Goal: Task Accomplishment & Management: Complete application form

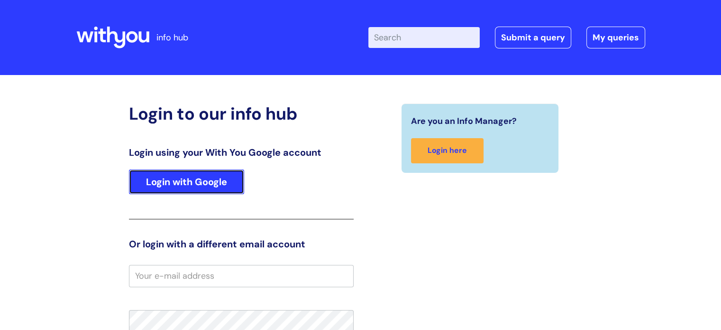
click at [203, 173] on link "Login with Google" at bounding box center [186, 181] width 115 height 25
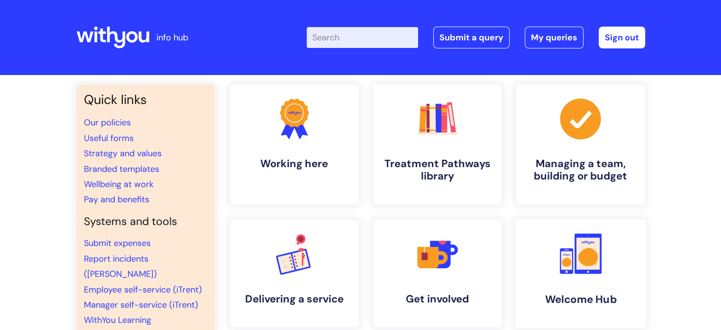
scroll to position [13, 0]
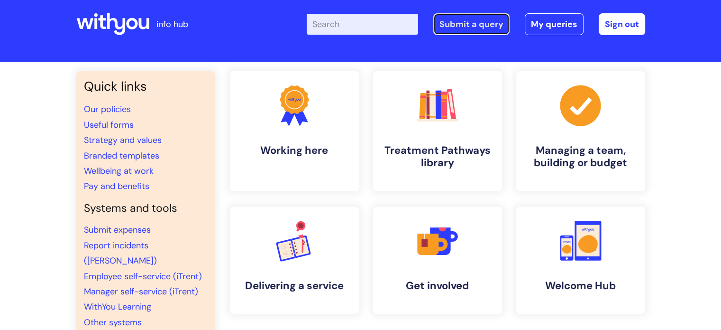
click at [488, 27] on link "Submit a query" at bounding box center [472, 24] width 76 height 22
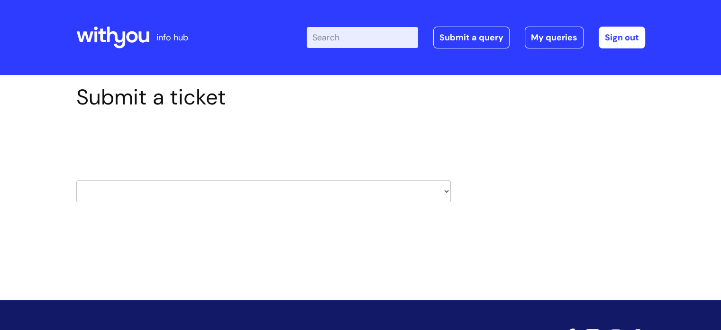
click at [355, 190] on select "HR / People IT and Support Clinical Drug Alerts Finance Accounts Data Support T…" at bounding box center [263, 191] width 375 height 22
select select "hr_/_people"
click at [76, 180] on select "HR / People IT and Support Clinical Drug Alerts Finance Accounts Data Support T…" at bounding box center [263, 191] width 375 height 22
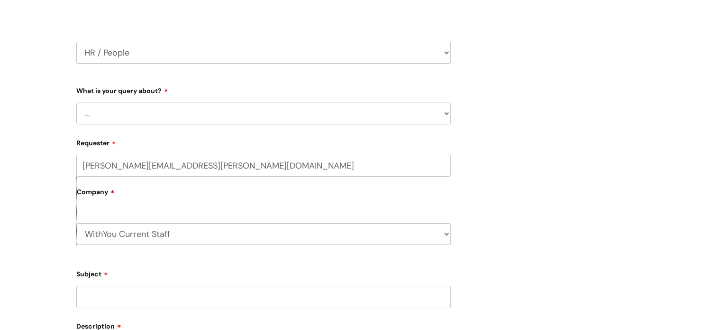
scroll to position [138, 0]
click at [273, 111] on select "... Absence Query Holiday Query Employee change request General HR Query iTrent…" at bounding box center [263, 113] width 375 height 22
click at [76, 102] on select "... Absence Query Holiday Query Employee change request General HR Query iTrent…" at bounding box center [263, 113] width 375 height 22
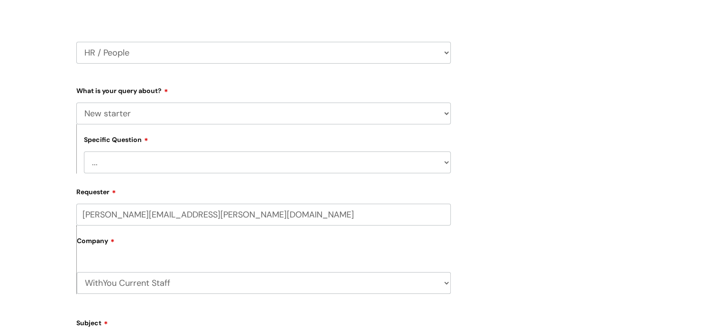
click at [194, 163] on select "... When will my new starter be processed on iTrent When will my new starter re…" at bounding box center [267, 162] width 367 height 22
click at [268, 137] on div "Specific Question ... When will my new starter be processed on iTrent When will…" at bounding box center [263, 148] width 375 height 49
click at [230, 111] on select "... Absence Query Holiday Query Employee change request General HR Query iTrent…" at bounding box center [263, 113] width 375 height 22
select select "General HR Query"
click at [76, 102] on select "... Absence Query Holiday Query Employee change request General HR Query iTrent…" at bounding box center [263, 113] width 375 height 22
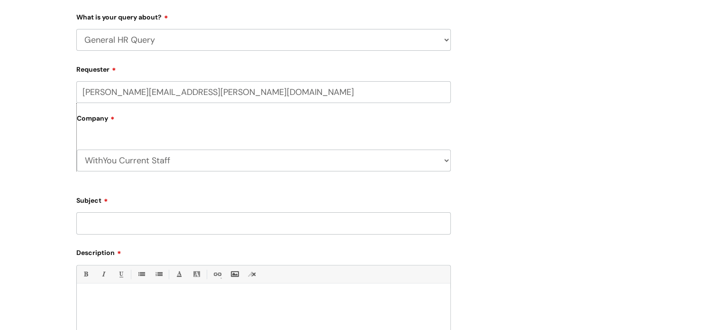
scroll to position [214, 0]
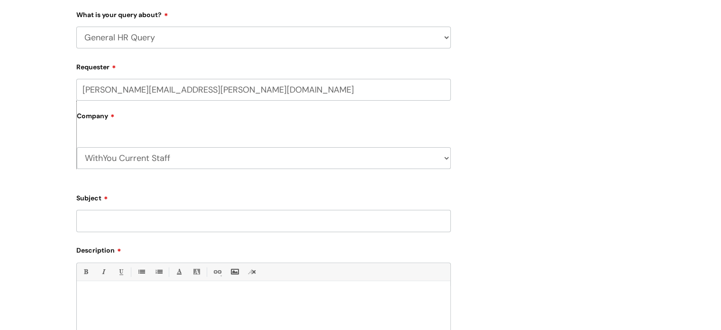
click at [168, 221] on input "Subject" at bounding box center [263, 221] width 375 height 22
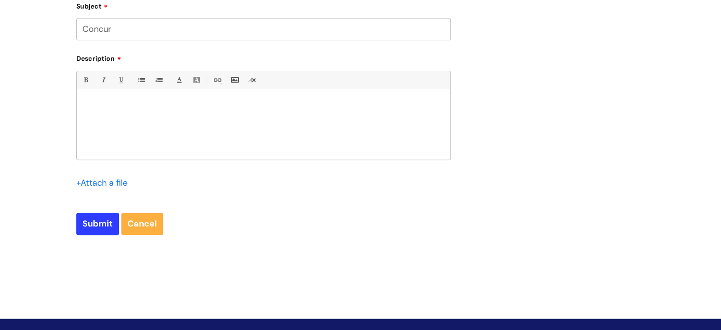
scroll to position [408, 0]
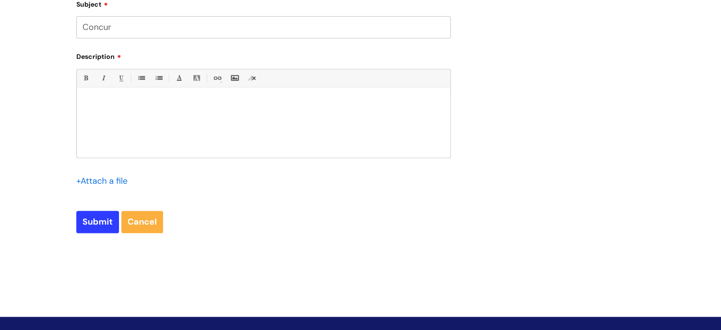
type input "Concur"
click at [187, 110] on div at bounding box center [264, 124] width 374 height 65
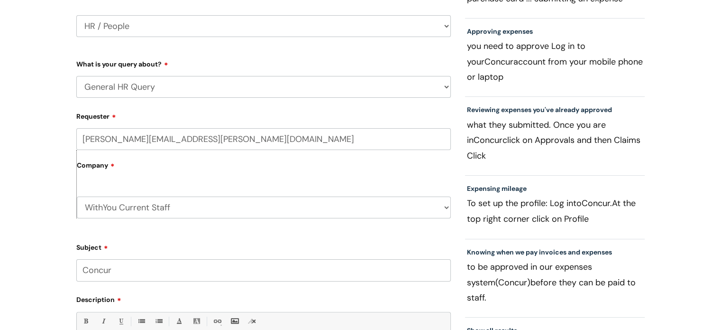
scroll to position [165, 0]
click at [596, 204] on p "To set up the profile: Log into Concur. At the top right corner click on Profile" at bounding box center [555, 210] width 176 height 31
click at [529, 248] on link "Knowing when we pay invoices and expenses" at bounding box center [539, 252] width 145 height 9
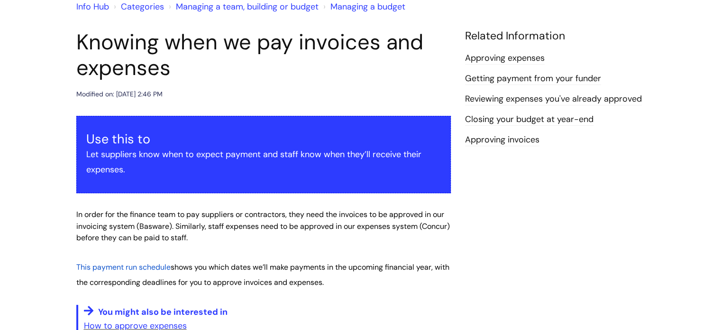
scroll to position [91, 0]
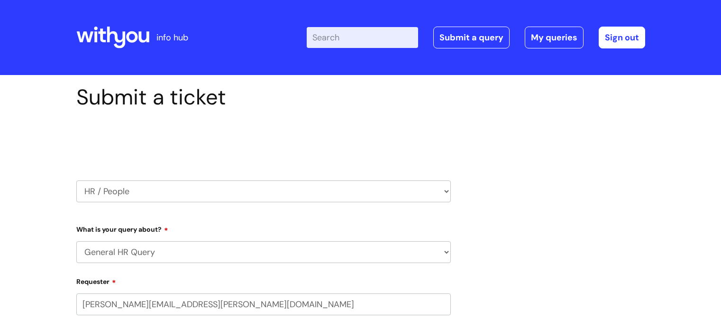
select select "General HR Query"
select select "80004418241"
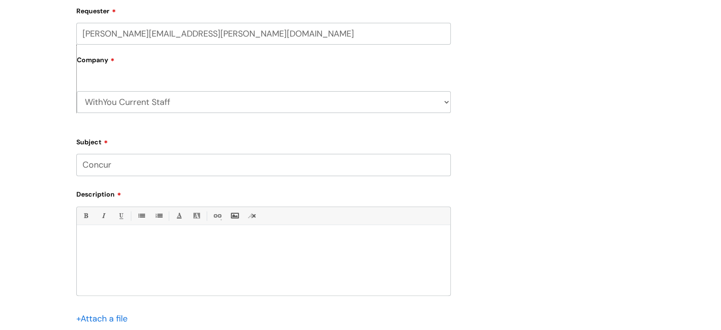
scroll to position [271, 0]
click at [224, 226] on div "Bold (Ctrl-B) Italic (Ctrl-I) Underline(Ctrl-U) • Unordered List (Ctrl-Shift-7)…" at bounding box center [263, 249] width 375 height 89
click at [219, 230] on div at bounding box center [264, 261] width 374 height 65
click at [313, 267] on div "hello, i have recently started with With You please could i be set up on concur" at bounding box center [264, 261] width 374 height 65
click at [178, 258] on p "i have recently started with With You please could i be set up on concur" at bounding box center [264, 257] width 360 height 9
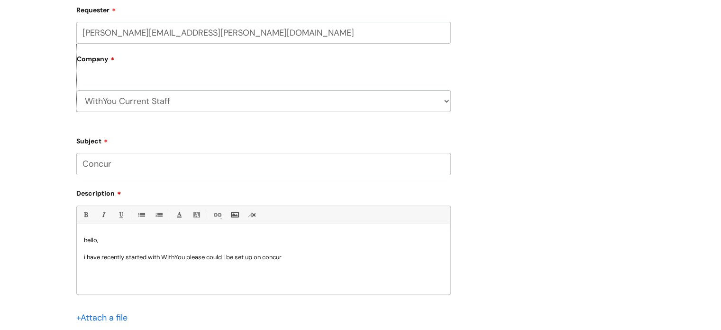
click at [292, 263] on div "hello, i have recently started with WithYou please could i be set up on concur" at bounding box center [264, 261] width 374 height 65
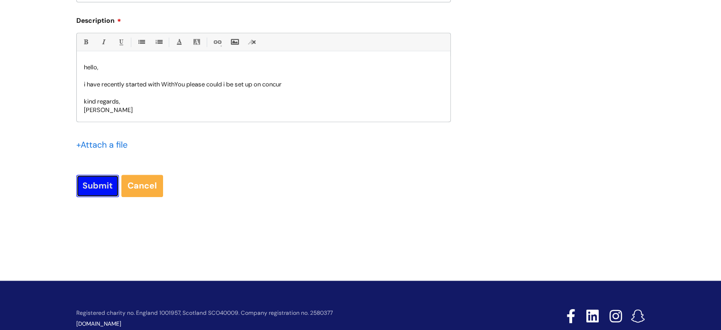
click at [99, 181] on input "Submit" at bounding box center [97, 186] width 43 height 22
type input "Please Wait..."
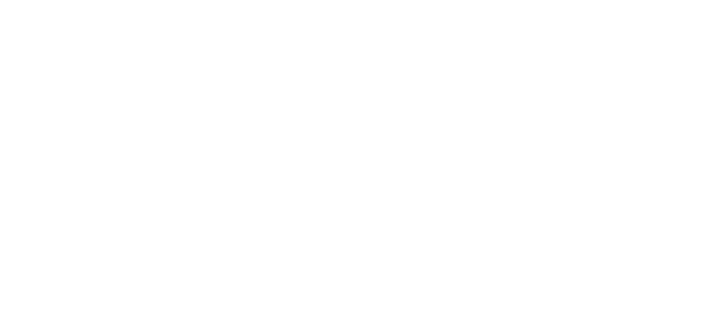
select select "General HR Query"
